Goal: Check status: Check status

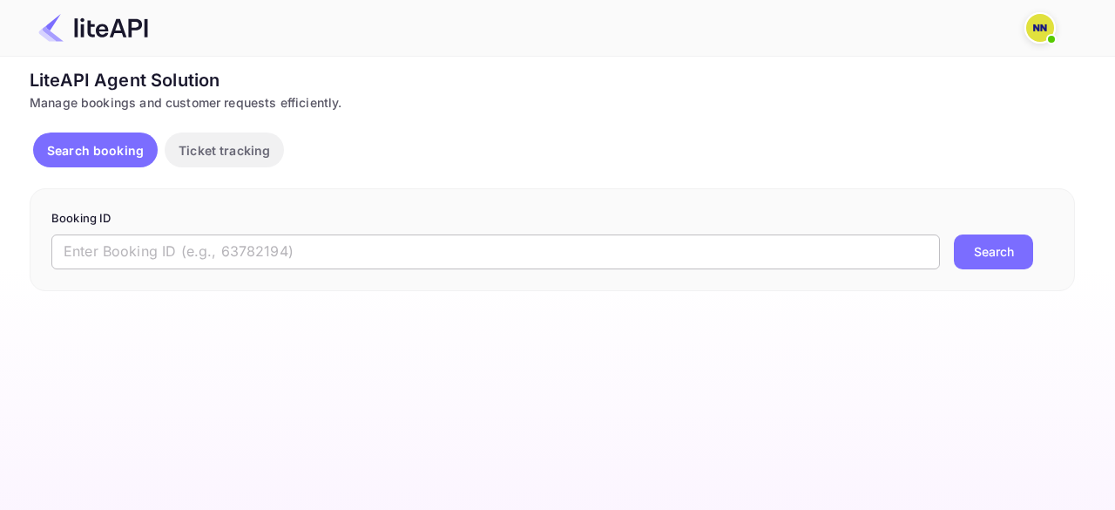
click at [213, 260] on input "text" at bounding box center [495, 251] width 889 height 35
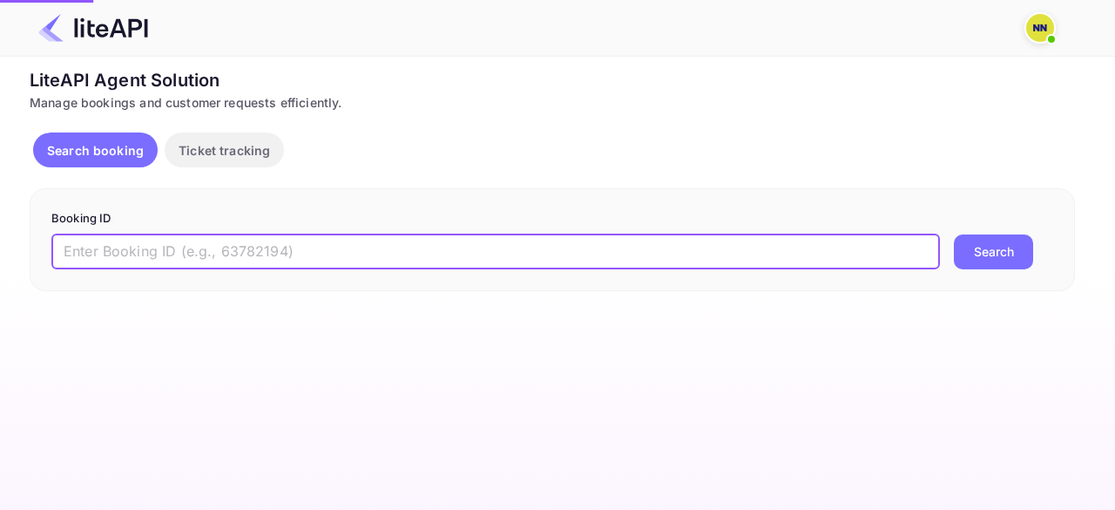
paste input "7775563"
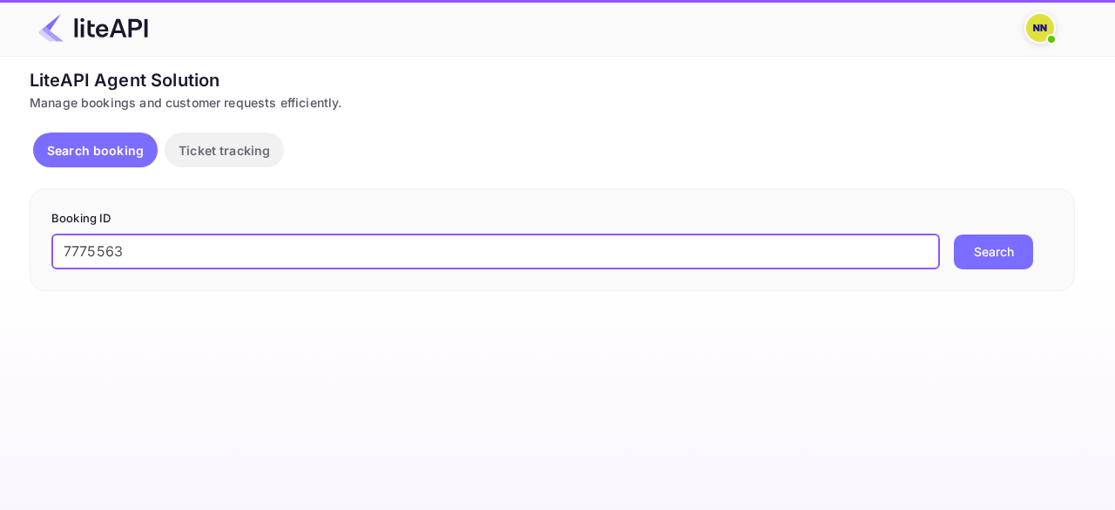
type input "7775563"
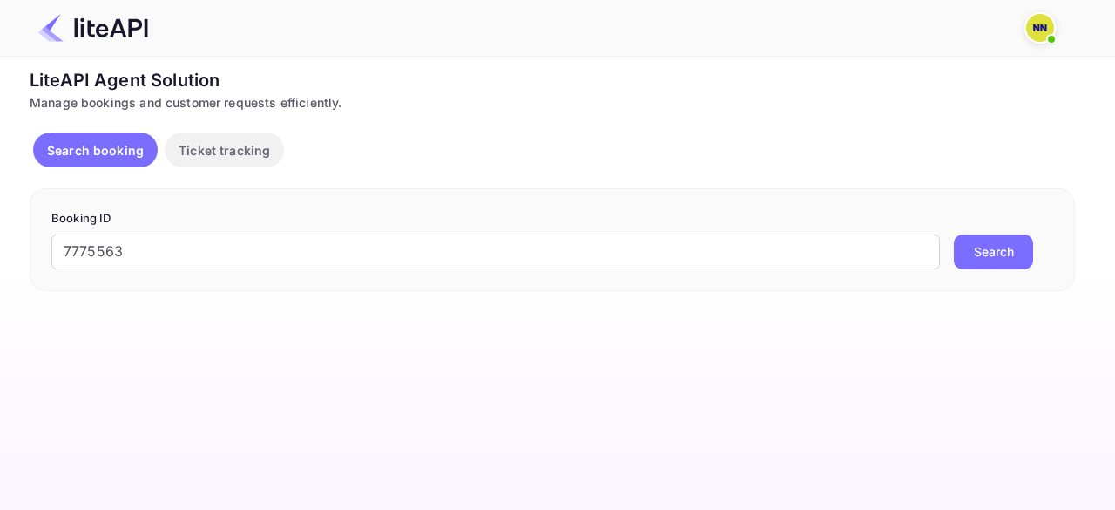
click at [986, 251] on button "Search" at bounding box center [993, 251] width 79 height 35
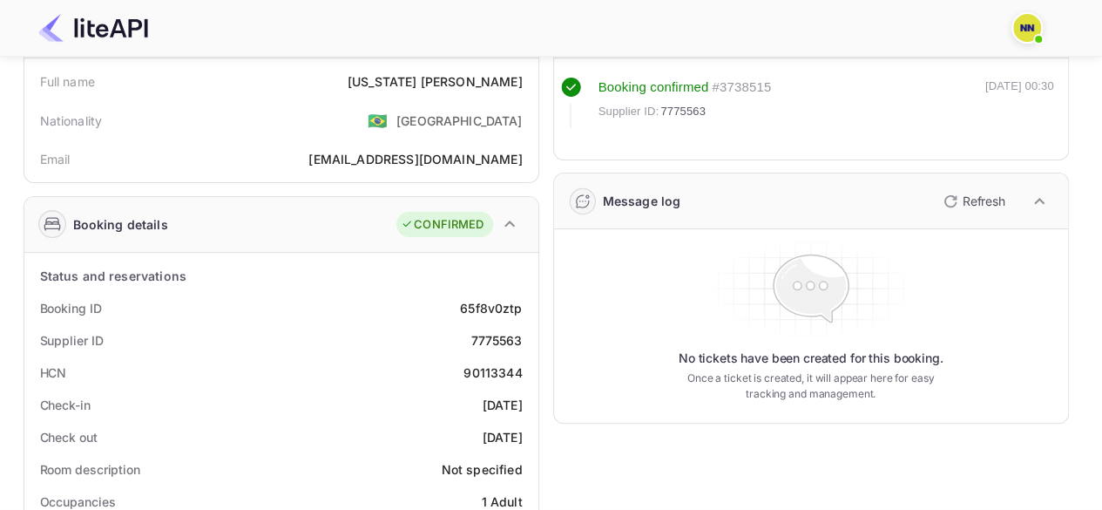
scroll to position [174, 0]
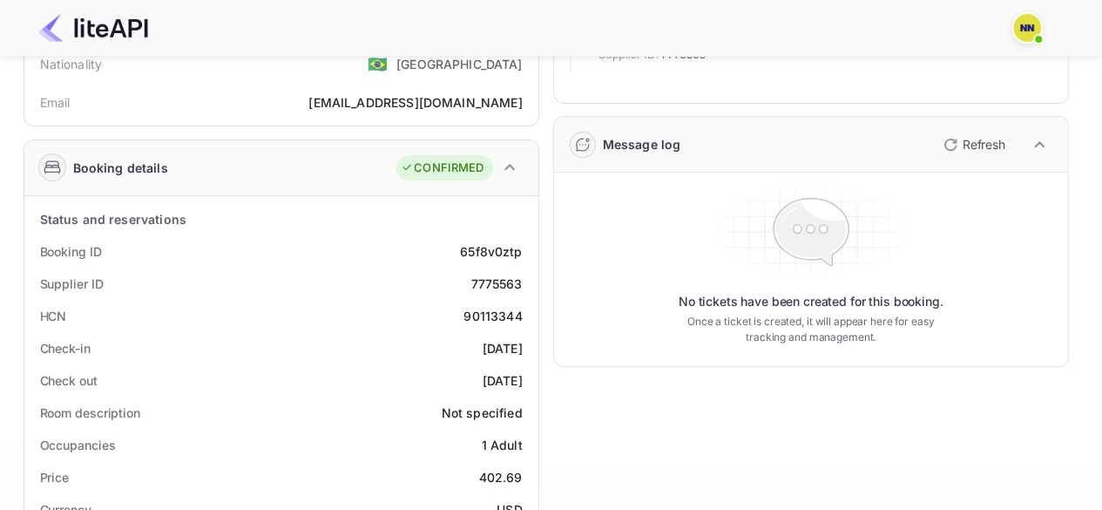
click at [505, 308] on div "90113344" at bounding box center [493, 316] width 58 height 18
copy div "90113344"
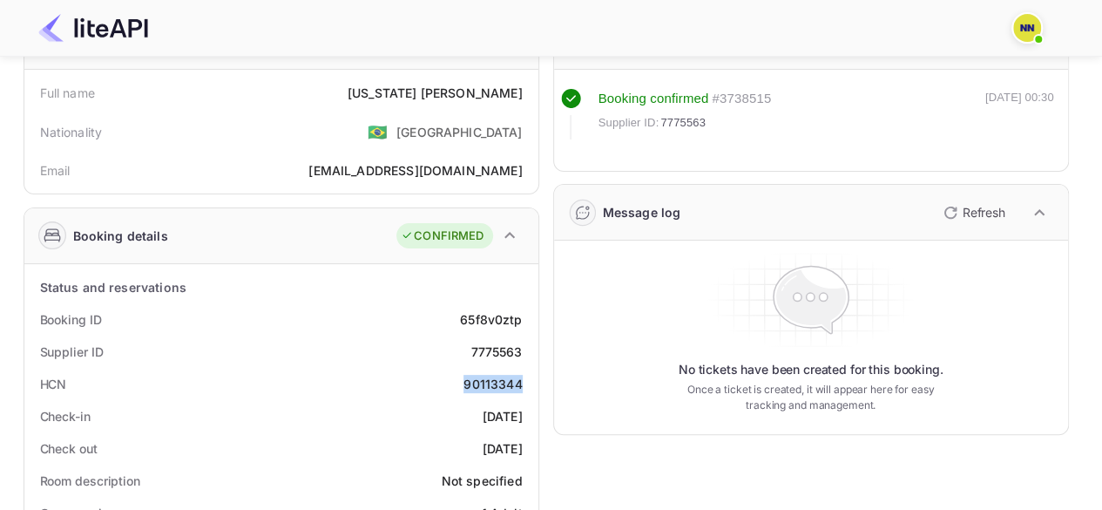
scroll to position [0, 0]
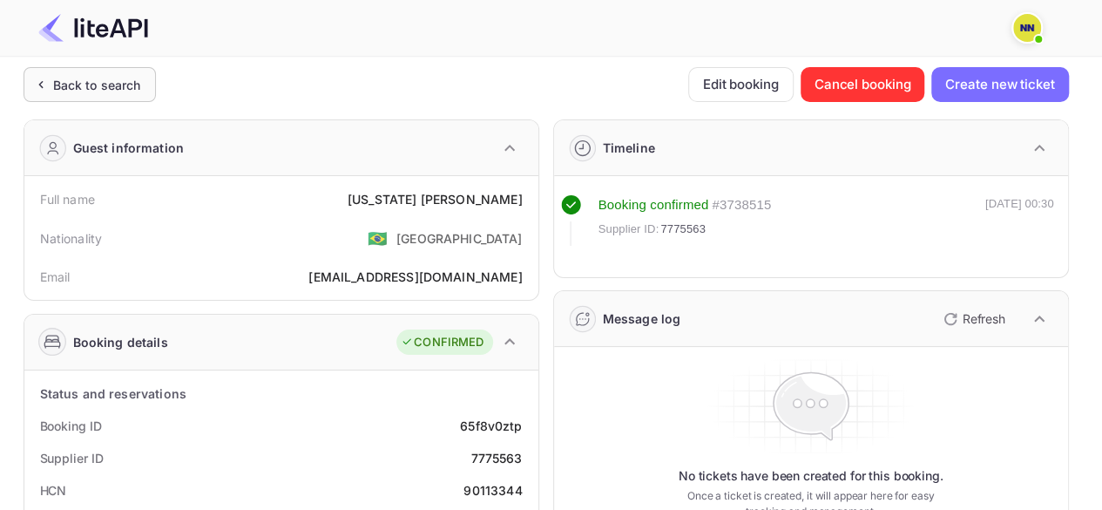
click at [89, 87] on div "Back to search" at bounding box center [97, 85] width 88 height 18
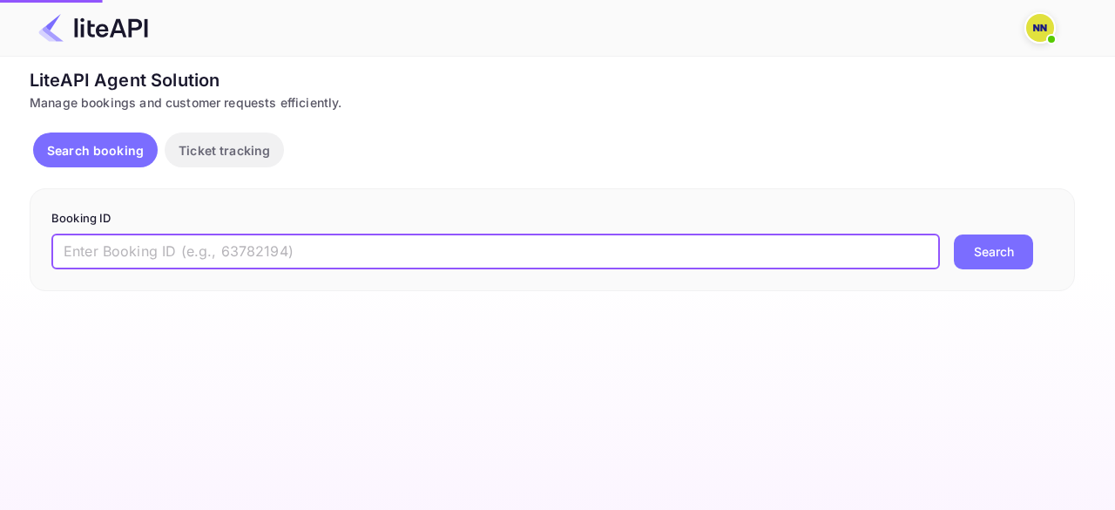
click at [132, 247] on input "text" at bounding box center [495, 251] width 889 height 35
paste input "7772587"
type input "7772587"
click at [992, 248] on button "Search" at bounding box center [993, 251] width 79 height 35
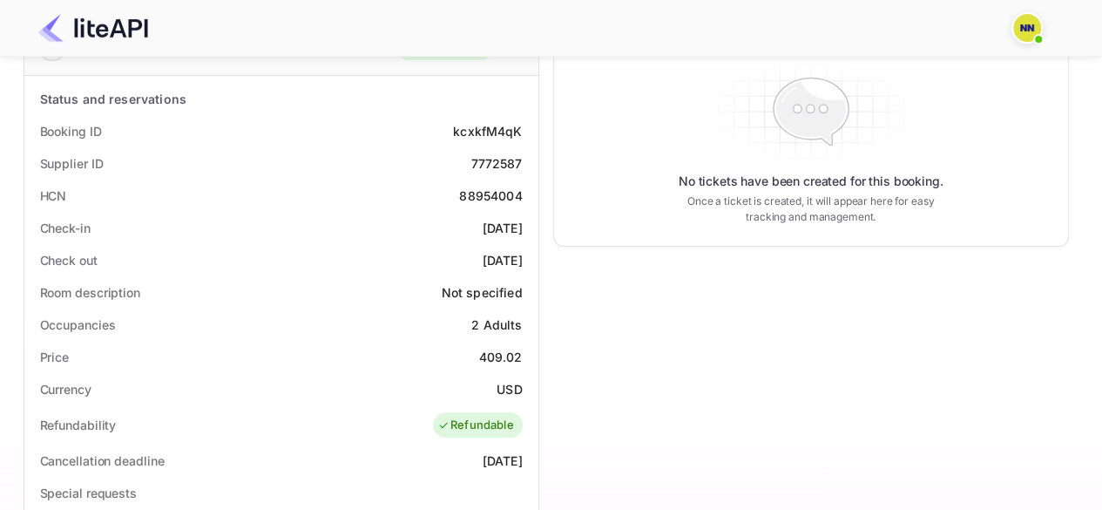
scroll to position [174, 0]
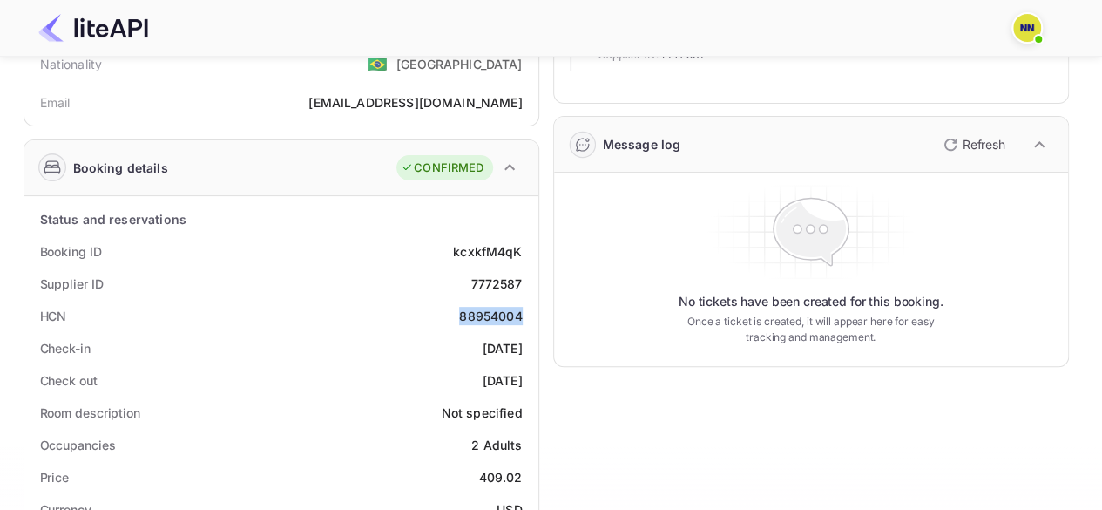
drag, startPoint x: 451, startPoint y: 315, endPoint x: 530, endPoint y: 315, distance: 78.4
click at [530, 315] on div "HCN 88954004" at bounding box center [281, 316] width 500 height 32
copy div "88954004"
